Goal: Task Accomplishment & Management: Complete application form

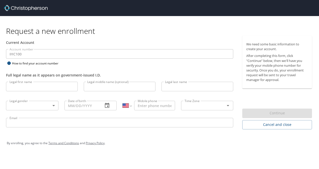
select select "US"
click at [27, 86] on input "Legal first name" at bounding box center [42, 87] width 72 height 10
type input "Aminah"
click at [185, 87] on input "Legal last name" at bounding box center [198, 87] width 72 height 10
type input "Altalhi"
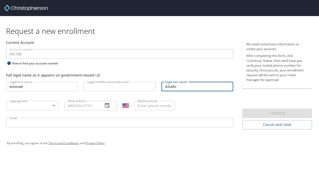
click at [35, 106] on body "Request a new enrollment Current Account Account number IHC100 Account number H…" at bounding box center [159, 84] width 319 height 169
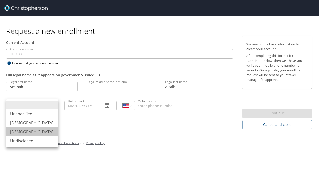
click at [24, 132] on li "[DEMOGRAPHIC_DATA]" at bounding box center [32, 132] width 52 height 9
type input "[DEMOGRAPHIC_DATA]"
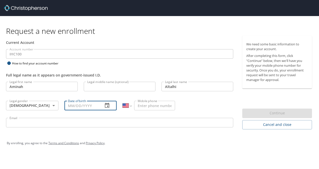
click at [72, 104] on input "Date of birth" at bounding box center [82, 106] width 35 height 10
type input "[DATE]"
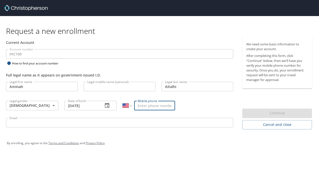
click at [140, 107] on input "Mobile phone" at bounding box center [154, 106] width 41 height 10
type input "[PHONE_NUMBER]"
click at [62, 126] on input "Email" at bounding box center [119, 123] width 227 height 10
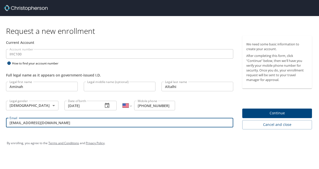
type input "[EMAIL_ADDRESS][DOMAIN_NAME]"
click at [276, 112] on span "Continue" at bounding box center [278, 113] width 62 height 6
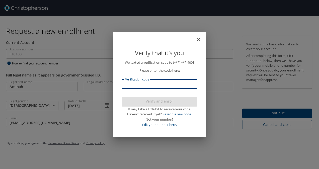
click at [166, 86] on input "Verification code" at bounding box center [160, 84] width 76 height 10
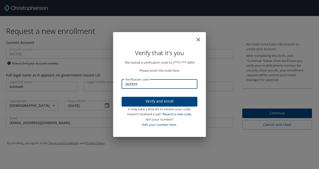
type input "263333"
click at [167, 97] on button "Verify and enroll" at bounding box center [160, 102] width 76 height 10
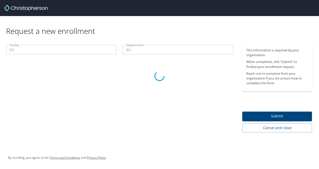
click at [262, 117] on div at bounding box center [159, 76] width 319 height 186
click at [280, 116] on div at bounding box center [159, 76] width 319 height 186
click at [56, 50] on div at bounding box center [159, 76] width 319 height 186
click at [48, 49] on div at bounding box center [159, 76] width 319 height 186
click at [162, 48] on div at bounding box center [159, 76] width 319 height 186
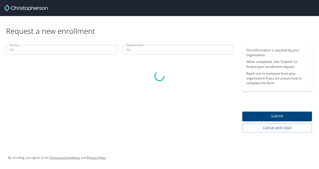
click at [260, 116] on div at bounding box center [159, 76] width 319 height 186
click at [57, 47] on div at bounding box center [159, 76] width 319 height 186
click at [183, 38] on div at bounding box center [159, 76] width 319 height 186
click at [259, 118] on div at bounding box center [159, 76] width 319 height 186
click at [26, 46] on div at bounding box center [159, 76] width 319 height 186
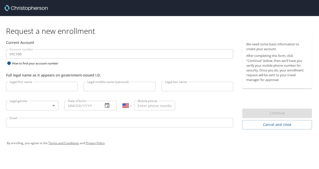
select select "US"
click at [52, 87] on input "Legal first name" at bounding box center [42, 87] width 72 height 10
type input "Aminah"
click at [165, 88] on input "Legal last name" at bounding box center [198, 87] width 72 height 10
type input "Altalhi"
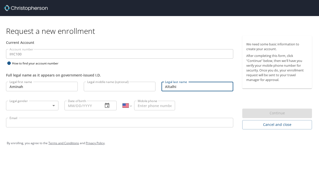
click at [20, 103] on body "Request a new enrollment Current Account Account number IHC100 Account number H…" at bounding box center [159, 84] width 319 height 169
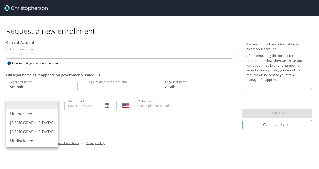
click at [26, 134] on li "[DEMOGRAPHIC_DATA]" at bounding box center [32, 132] width 52 height 9
type input "[DEMOGRAPHIC_DATA]"
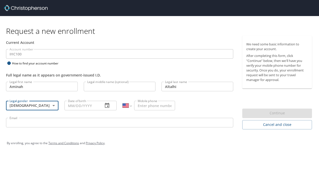
click at [80, 108] on input "Date of birth" at bounding box center [82, 106] width 35 height 10
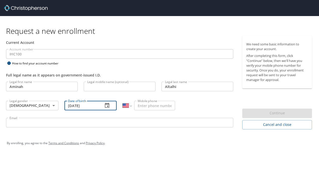
type input "[DATE]"
click at [140, 107] on input "Mobile phone" at bounding box center [154, 106] width 41 height 10
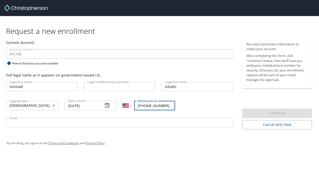
type input "[PHONE_NUMBER]"
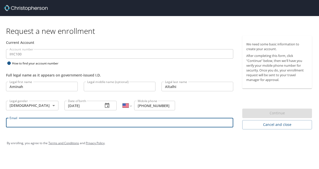
click at [102, 124] on input "Email" at bounding box center [119, 123] width 227 height 10
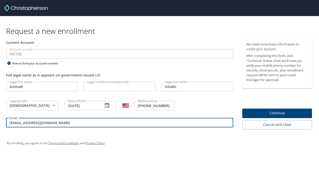
type input "[EMAIL_ADDRESS][DOMAIN_NAME]"
click at [275, 114] on span "Continue" at bounding box center [278, 113] width 62 height 6
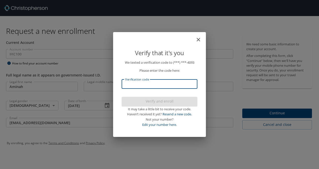
click at [160, 82] on input "Verification code" at bounding box center [160, 84] width 76 height 10
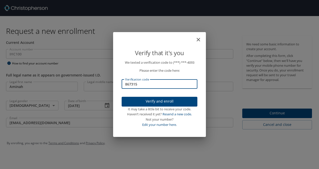
type input "867315"
click at [167, 101] on span "Verify and enroll" at bounding box center [160, 101] width 68 height 6
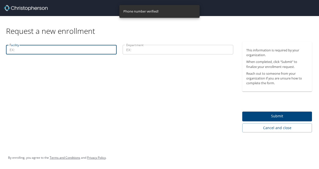
click at [52, 51] on input "Facility" at bounding box center [61, 50] width 111 height 10
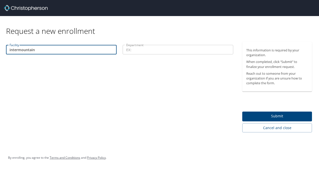
type input "intermountain"
click at [146, 51] on input "Department" at bounding box center [178, 50] width 111 height 10
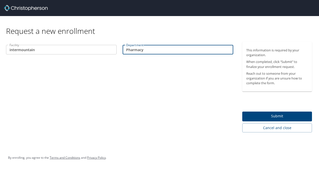
type input "Pharmacy"
click at [77, 50] on input "intermountain" at bounding box center [61, 50] width 111 height 10
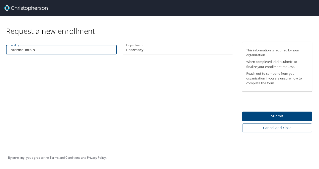
click at [11, 50] on input "intermountain" at bounding box center [61, 50] width 111 height 10
click at [55, 50] on input "Intermountain" at bounding box center [61, 50] width 111 height 10
type input "[GEOGRAPHIC_DATA]"
click at [151, 48] on input "Pharmacy" at bounding box center [178, 50] width 111 height 10
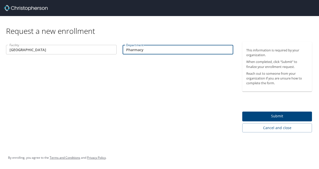
click at [256, 115] on span "Submit" at bounding box center [278, 116] width 62 height 6
